Goal: Task Accomplishment & Management: Complete application form

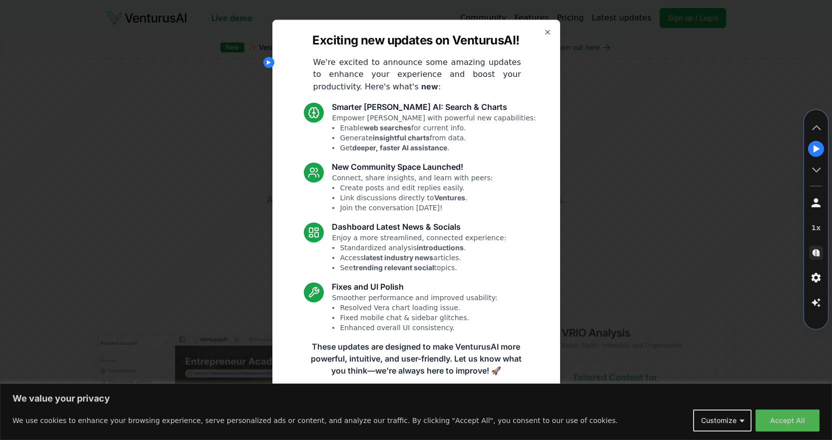
click at [547, 33] on icon "button" at bounding box center [548, 32] width 8 height 8
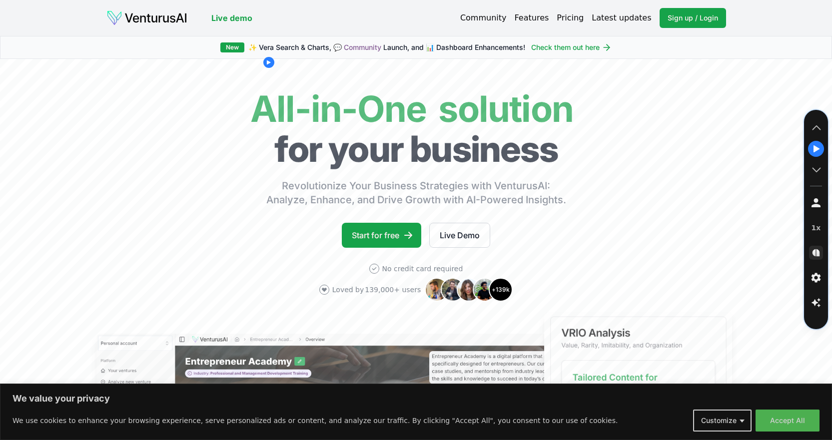
click at [578, 19] on link "Pricing" at bounding box center [570, 18] width 27 height 12
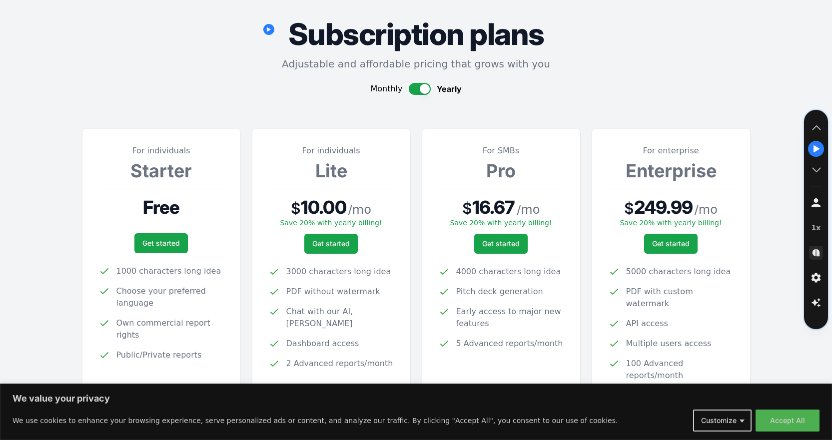
scroll to position [100, 0]
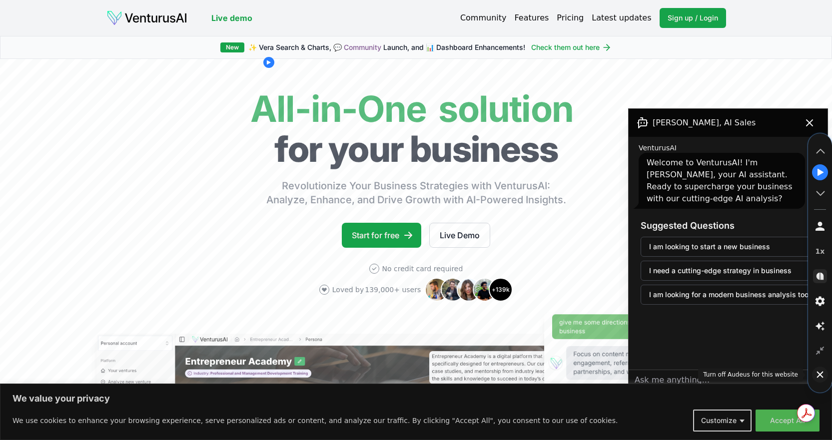
drag, startPoint x: 815, startPoint y: 345, endPoint x: 822, endPoint y: 369, distance: 24.4
click at [822, 369] on icon at bounding box center [820, 375] width 12 height 12
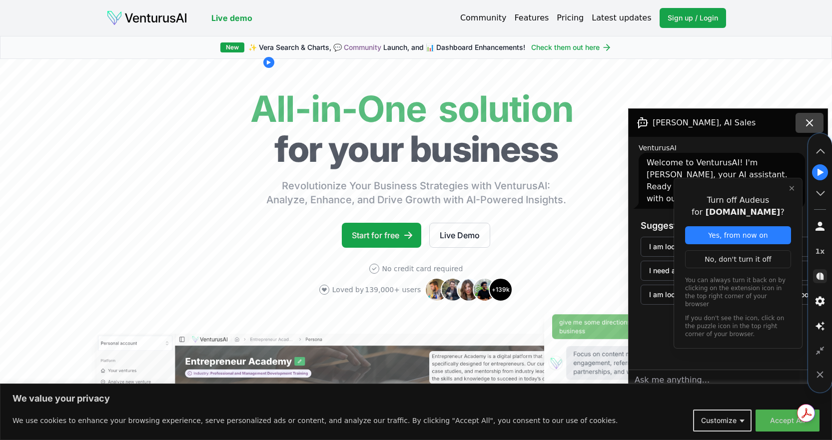
click at [809, 119] on icon at bounding box center [810, 123] width 12 height 12
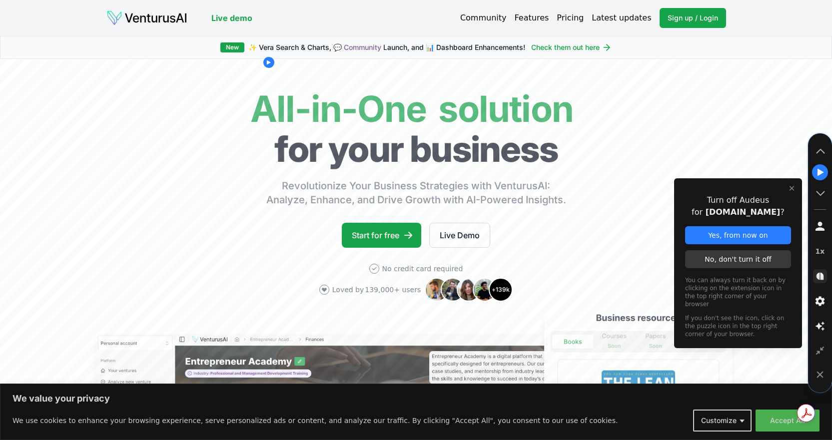
click at [751, 259] on div "No, don't turn it off" at bounding box center [738, 259] width 106 height 18
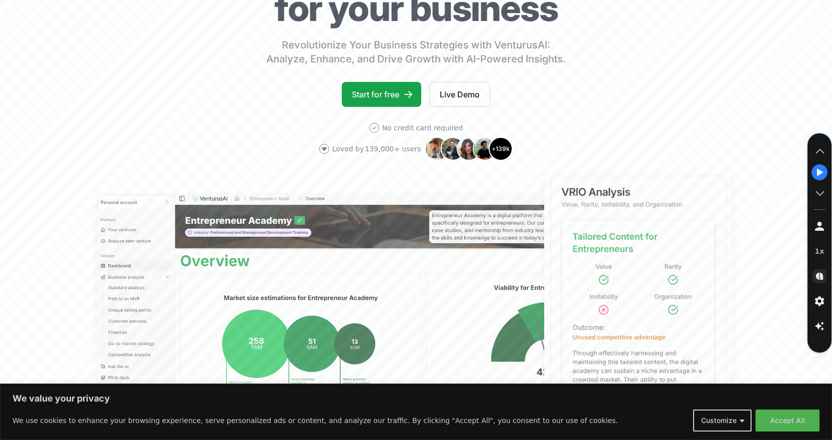
scroll to position [150, 0]
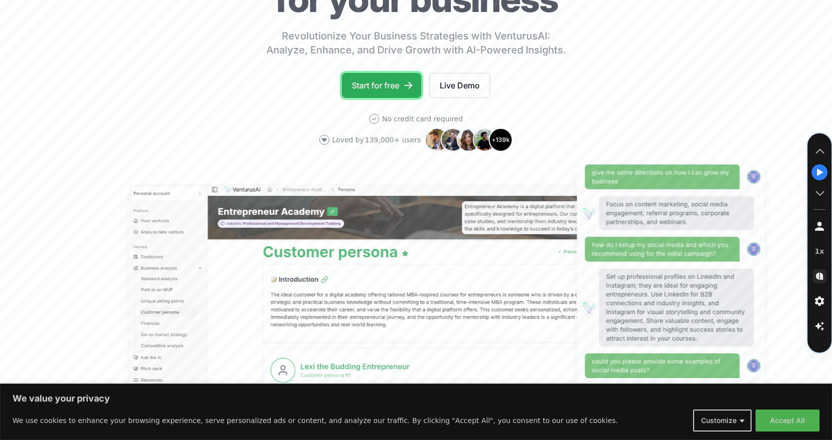
click at [375, 85] on link "Start for free" at bounding box center [381, 85] width 79 height 25
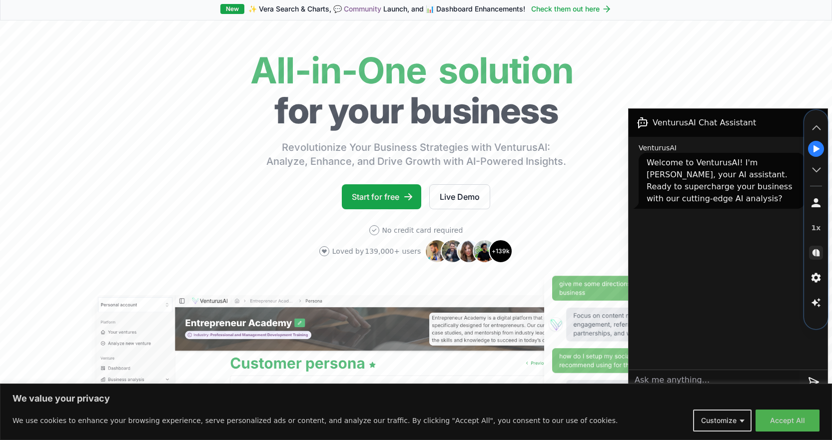
scroll to position [150, 0]
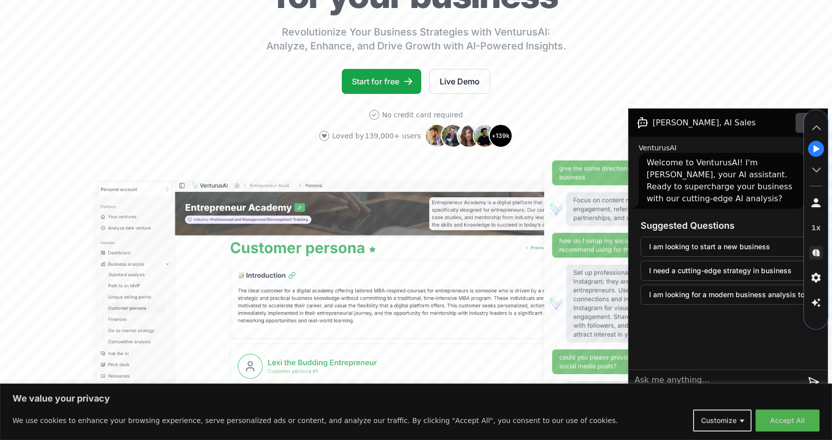
click at [799, 123] on button at bounding box center [810, 123] width 28 height 20
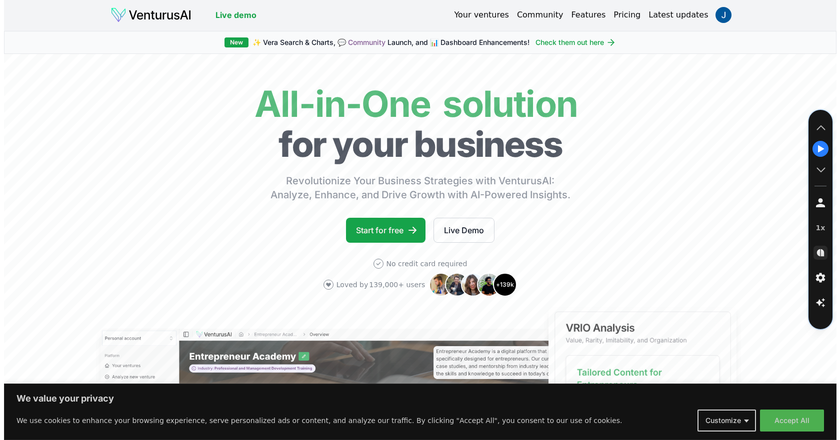
scroll to position [0, 0]
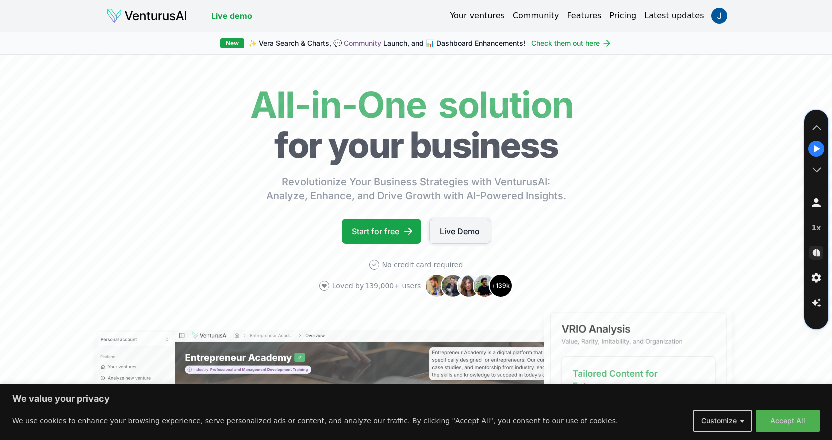
click at [465, 228] on link "Live Demo" at bounding box center [459, 231] width 61 height 25
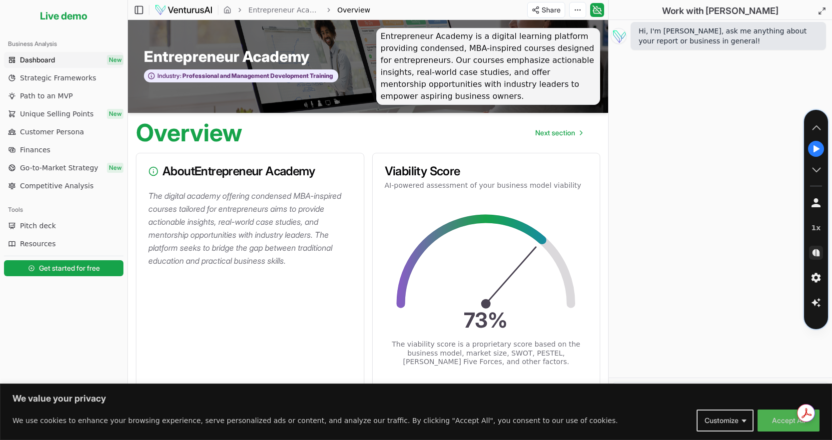
click at [713, 40] on span "Hi, I'm [PERSON_NAME], ask me anything about your report or business in general!" at bounding box center [728, 36] width 179 height 20
click at [704, 75] on div "Hi, I'm [PERSON_NAME], ask me anything about your report or business in general!" at bounding box center [720, 199] width 223 height 358
click at [777, 421] on button "Accept All" at bounding box center [789, 421] width 62 height 22
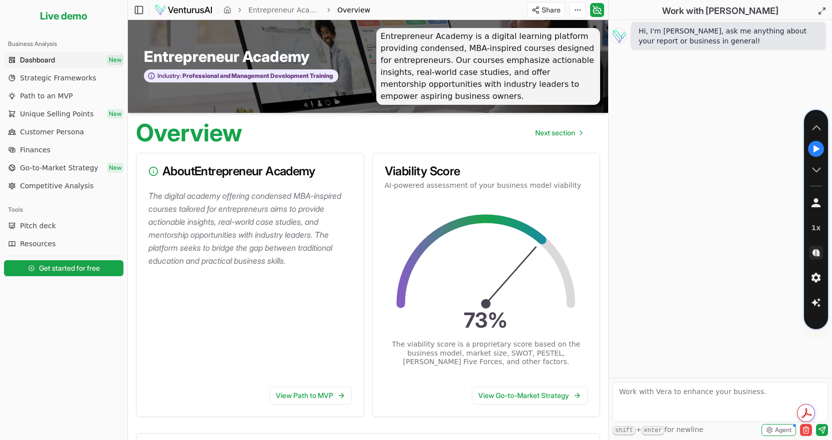
click at [698, 393] on textarea at bounding box center [720, 402] width 215 height 40
type textarea "what was the brief for this business?"
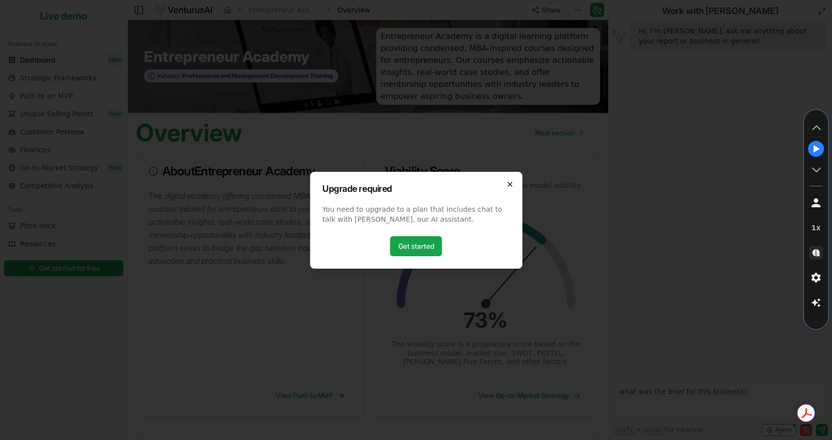
click at [510, 184] on icon "button" at bounding box center [510, 184] width 4 height 4
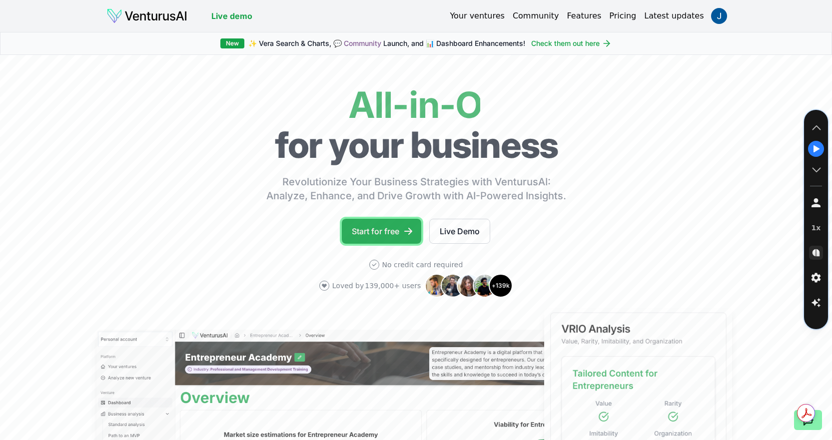
click at [379, 233] on link "Start for free" at bounding box center [381, 231] width 79 height 25
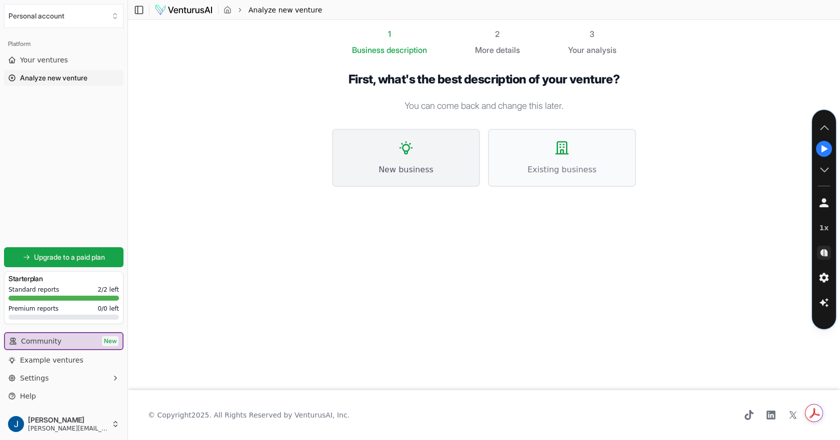
click at [424, 156] on button "New business" at bounding box center [406, 158] width 148 height 58
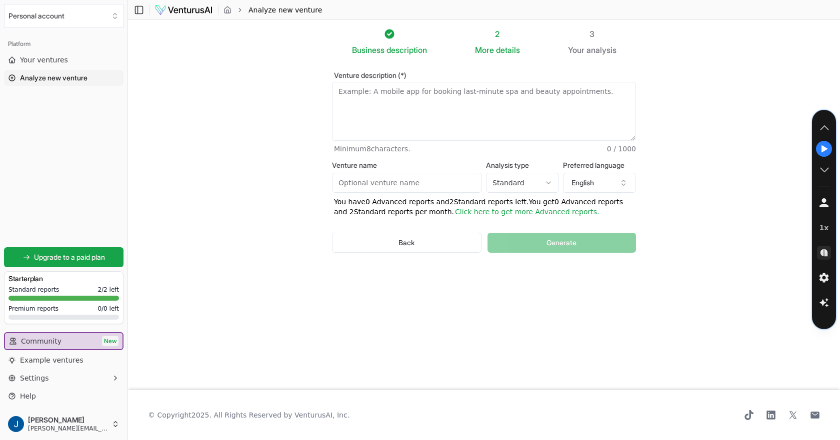
click at [420, 184] on input "Venture name" at bounding box center [407, 183] width 150 height 20
type input "Panic button"
click at [439, 107] on textarea "Venture description (*)" at bounding box center [484, 111] width 304 height 59
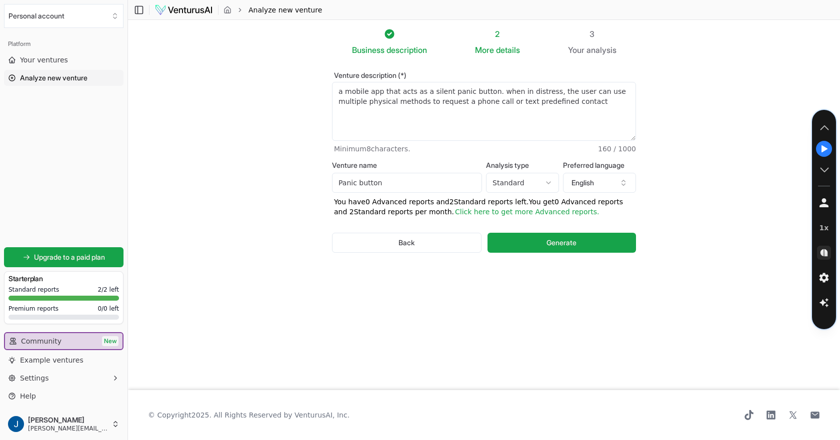
click at [596, 101] on textarea "a mobile app that acts as a silent panic button. when in distress, the user can…" at bounding box center [484, 111] width 304 height 59
click at [609, 102] on textarea "a mobile app that acts as a silent panic button. when in distress, the user can…" at bounding box center [484, 111] width 304 height 59
type textarea "a mobile app that acts as a silent panic button. when in distress, the user can…"
